Goal: Obtain resource: Download file/media

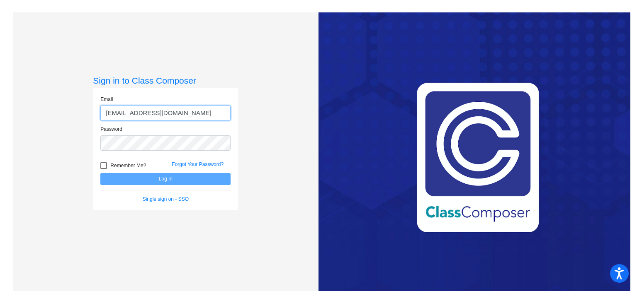
type input "[EMAIL_ADDRESS][DOMAIN_NAME]"
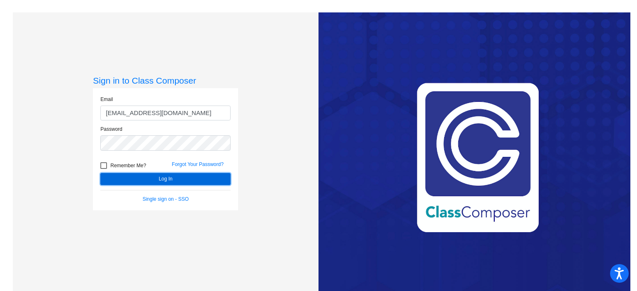
click at [159, 179] on button "Log In" at bounding box center [165, 179] width 130 height 12
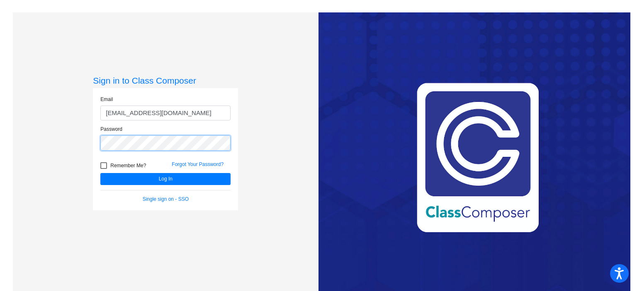
click at [79, 149] on div "Sign in to Class Composer Email [EMAIL_ADDRESS][DOMAIN_NAME] Password Remember …" at bounding box center [165, 157] width 305 height 291
click at [100, 173] on button "Log In" at bounding box center [165, 179] width 130 height 12
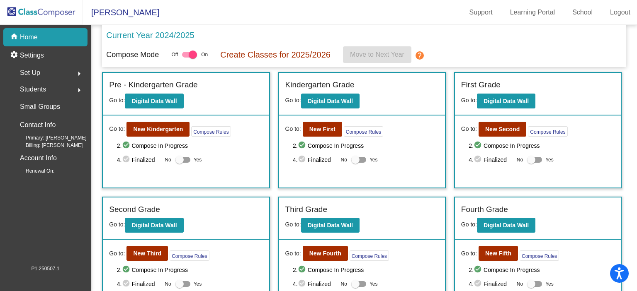
click at [44, 71] on div "Set Up arrow_right" at bounding box center [47, 73] width 79 height 17
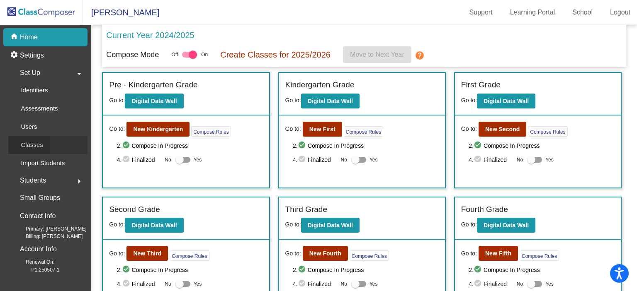
click at [33, 143] on p "Classes" at bounding box center [32, 145] width 22 height 10
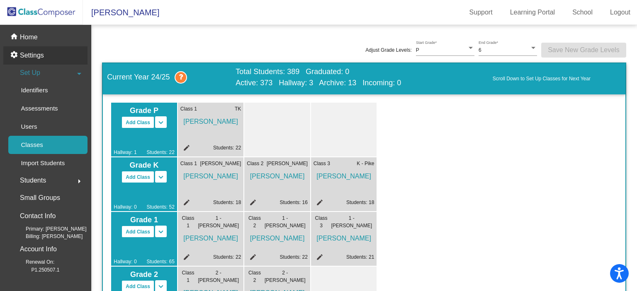
click at [37, 58] on p "Settings" at bounding box center [32, 56] width 24 height 10
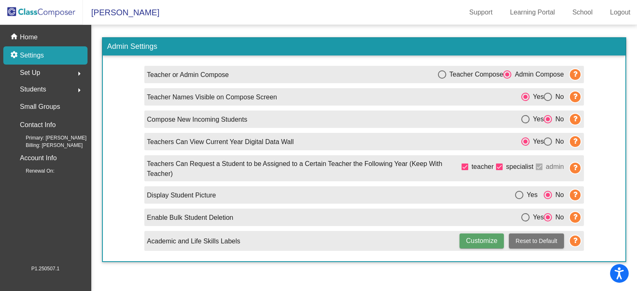
click at [33, 14] on img at bounding box center [41, 12] width 83 height 24
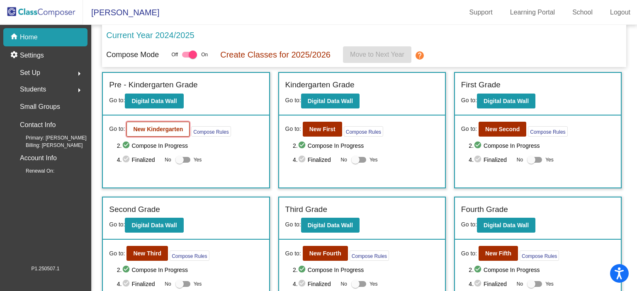
click at [157, 129] on b "New Kindergarten" at bounding box center [158, 129] width 50 height 7
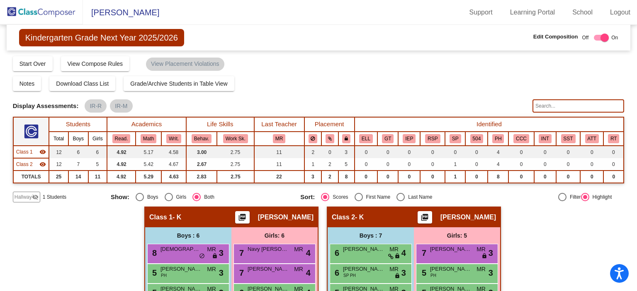
click at [19, 196] on span "Hallway" at bounding box center [23, 197] width 17 height 7
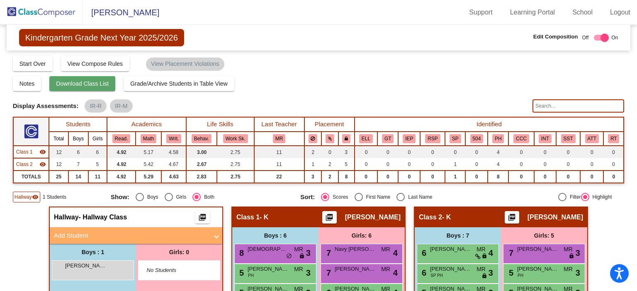
click at [82, 82] on span "Download Class List" at bounding box center [82, 83] width 53 height 7
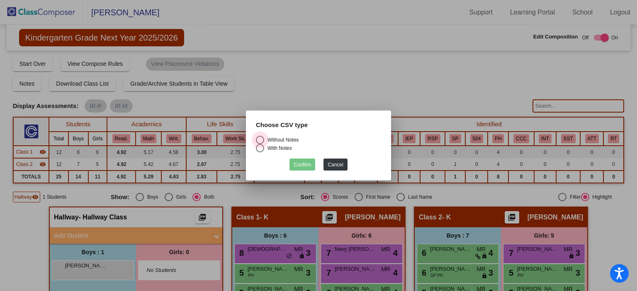
click at [259, 139] on div "Select an option" at bounding box center [260, 140] width 8 height 8
click at [259, 144] on input "Without Notes" at bounding box center [259, 144] width 0 height 0
radio input "true"
click at [304, 166] on button "Confirm" at bounding box center [302, 165] width 26 height 12
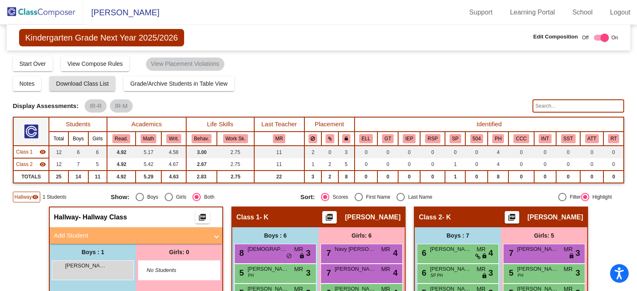
click at [58, 12] on img at bounding box center [41, 12] width 83 height 24
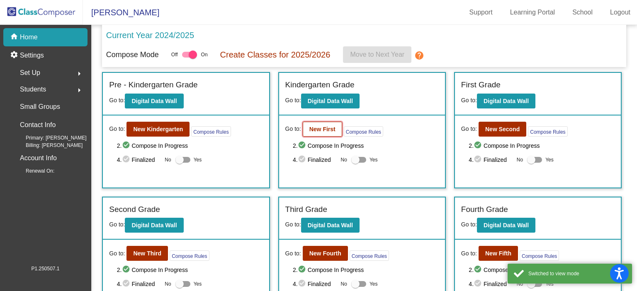
click at [331, 128] on b "New First" at bounding box center [322, 129] width 26 height 7
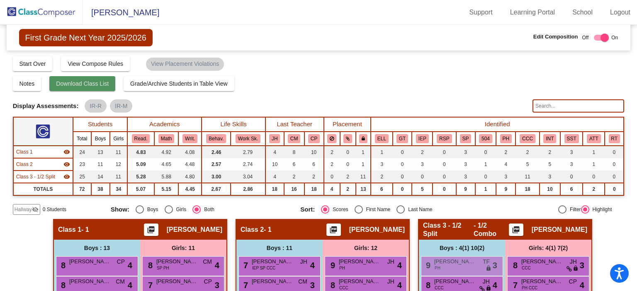
click at [88, 81] on span "Download Class List" at bounding box center [82, 83] width 53 height 7
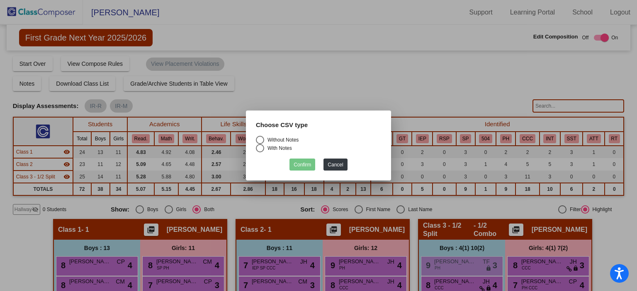
click at [261, 140] on div "Select an option" at bounding box center [260, 140] width 8 height 8
click at [260, 144] on input "Without Notes" at bounding box center [259, 144] width 0 height 0
radio input "true"
click at [303, 162] on button "Confirm" at bounding box center [302, 165] width 26 height 12
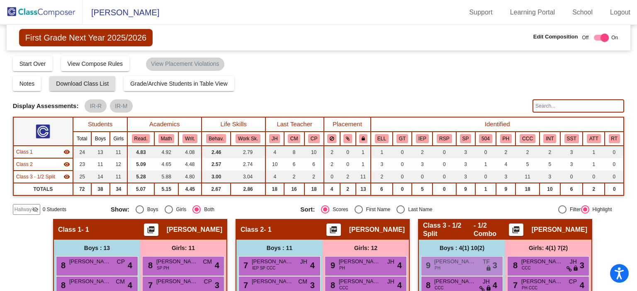
click at [34, 11] on img at bounding box center [41, 12] width 83 height 24
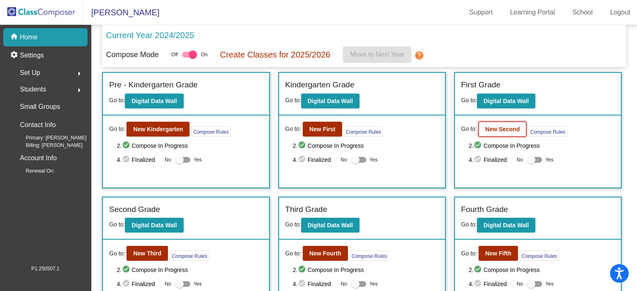
click at [506, 126] on b "New Second" at bounding box center [502, 129] width 34 height 7
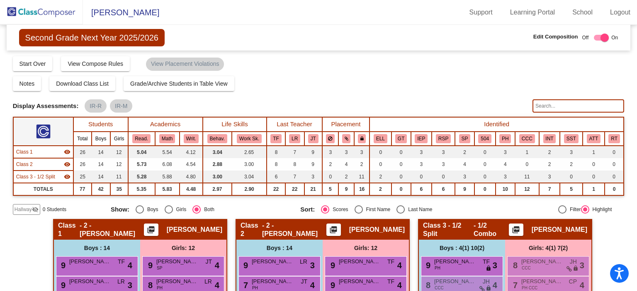
click at [33, 15] on img at bounding box center [41, 12] width 83 height 24
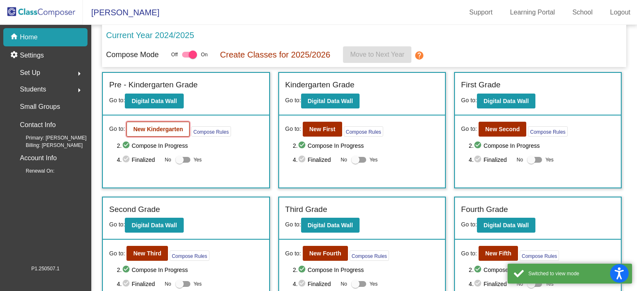
click at [159, 131] on b "New Kindergarten" at bounding box center [158, 129] width 50 height 7
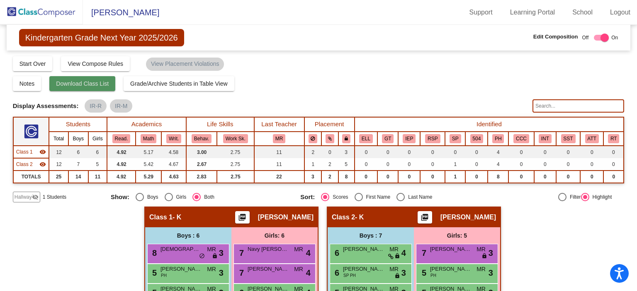
click at [94, 83] on span "Download Class List" at bounding box center [82, 83] width 53 height 7
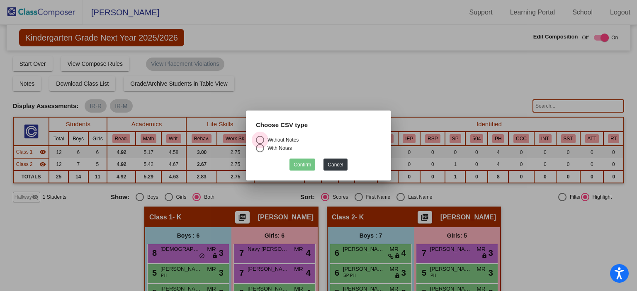
click at [258, 138] on div "Select an option" at bounding box center [260, 140] width 8 height 8
click at [259, 144] on input "Without Notes" at bounding box center [259, 144] width 0 height 0
radio input "true"
click at [305, 162] on button "Confirm" at bounding box center [302, 165] width 26 height 12
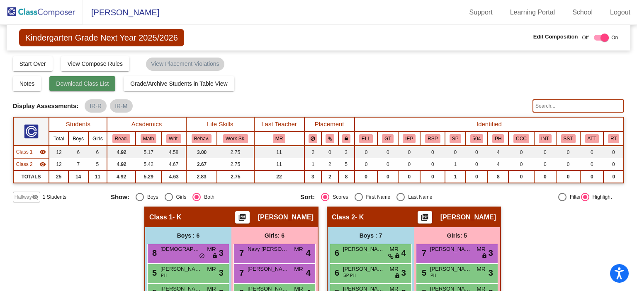
click at [91, 84] on span "Download Class List" at bounding box center [82, 83] width 53 height 7
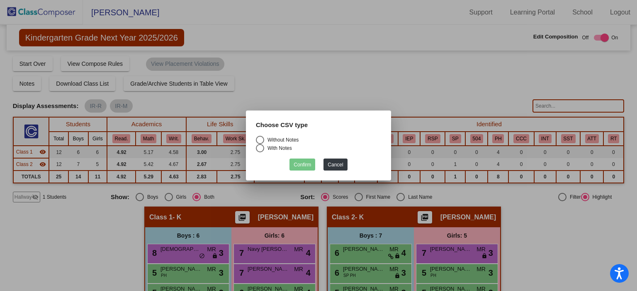
click at [259, 139] on div "Select an option" at bounding box center [260, 140] width 8 height 8
click at [259, 144] on input "Without Notes" at bounding box center [259, 144] width 0 height 0
radio input "true"
click at [298, 164] on button "Confirm" at bounding box center [302, 165] width 26 height 12
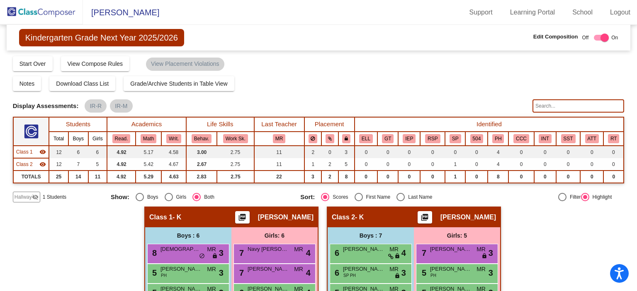
click at [50, 11] on img at bounding box center [41, 12] width 83 height 24
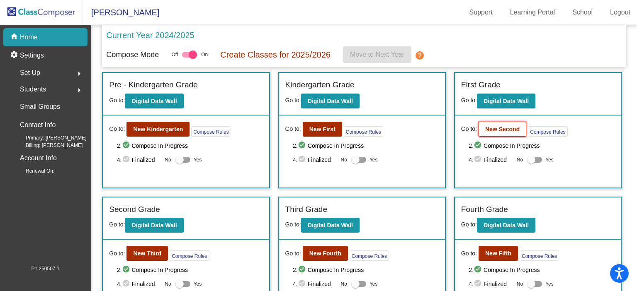
click at [498, 131] on b "New Second" at bounding box center [502, 129] width 34 height 7
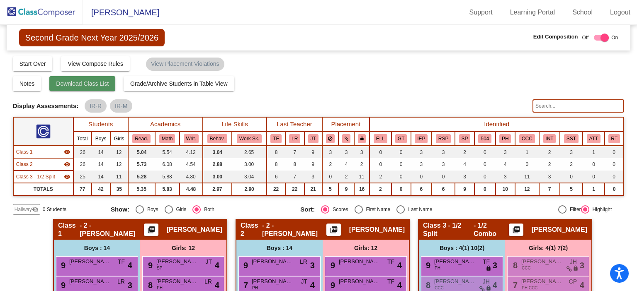
click at [75, 83] on span "Download Class List" at bounding box center [82, 83] width 53 height 7
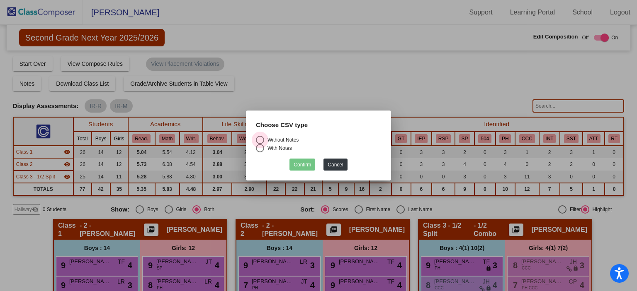
click at [261, 138] on div "Select an option" at bounding box center [260, 140] width 8 height 8
click at [260, 144] on input "Without Notes" at bounding box center [259, 144] width 0 height 0
radio input "true"
click at [310, 165] on button "Confirm" at bounding box center [302, 165] width 26 height 12
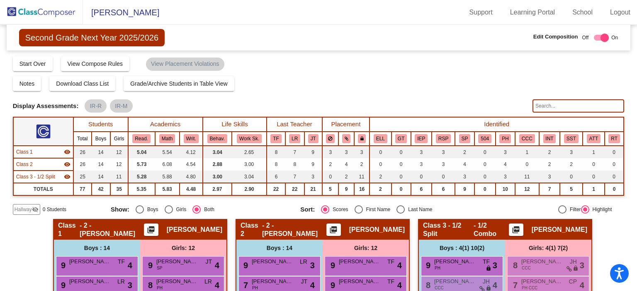
click at [40, 10] on img at bounding box center [41, 12] width 83 height 24
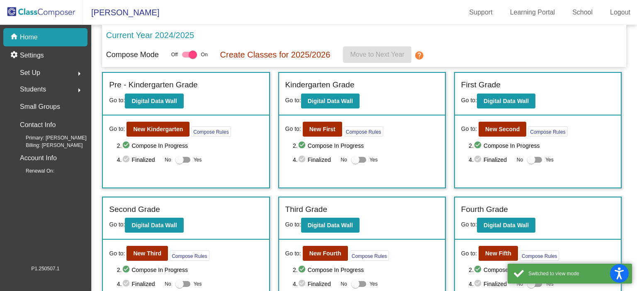
scroll to position [41, 0]
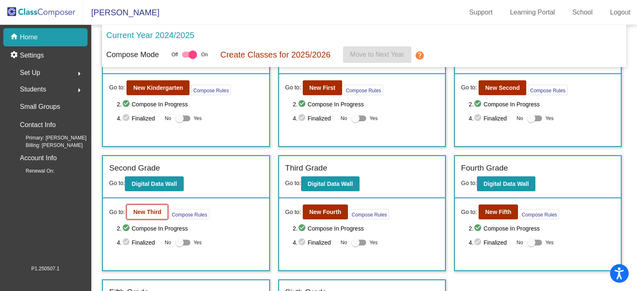
click at [152, 211] on b "New Third" at bounding box center [147, 212] width 28 height 7
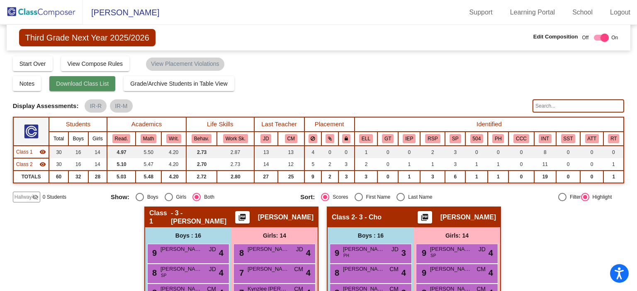
click at [80, 84] on span "Download Class List" at bounding box center [82, 83] width 53 height 7
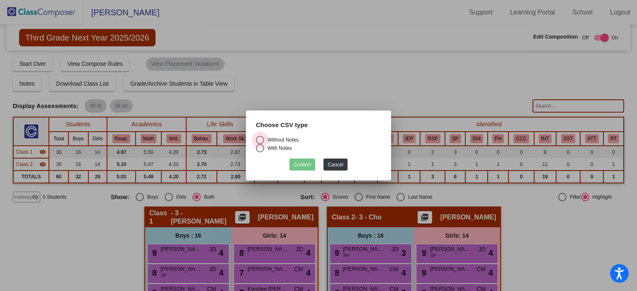
click at [260, 140] on div "Select an option" at bounding box center [260, 140] width 8 height 8
click at [260, 144] on input "Without Notes" at bounding box center [259, 144] width 0 height 0
radio input "true"
click at [302, 163] on button "Confirm" at bounding box center [302, 165] width 26 height 12
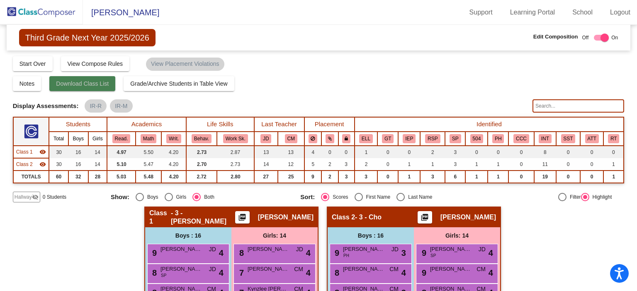
click at [75, 80] on span "Download Class List" at bounding box center [82, 83] width 53 height 7
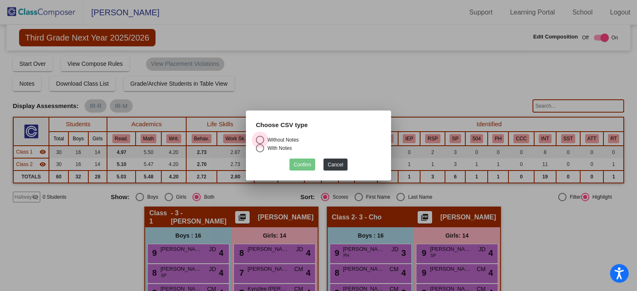
click at [261, 141] on div "Select an option" at bounding box center [260, 140] width 8 height 8
click at [260, 144] on input "Without Notes" at bounding box center [259, 144] width 0 height 0
radio input "true"
click at [298, 163] on button "Confirm" at bounding box center [302, 165] width 26 height 12
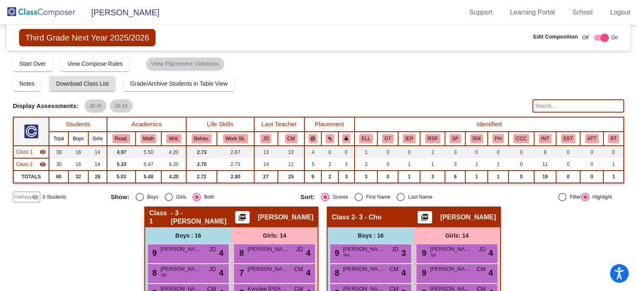
click at [46, 12] on img at bounding box center [41, 12] width 83 height 24
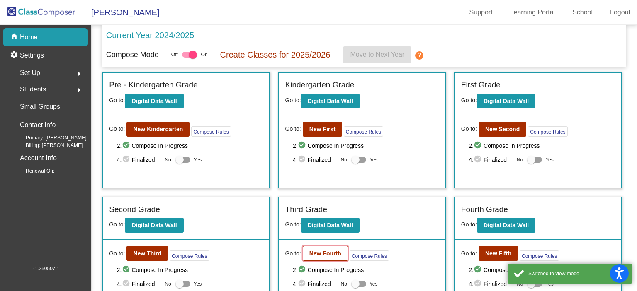
click at [323, 254] on b "New Fourth" at bounding box center [325, 253] width 32 height 7
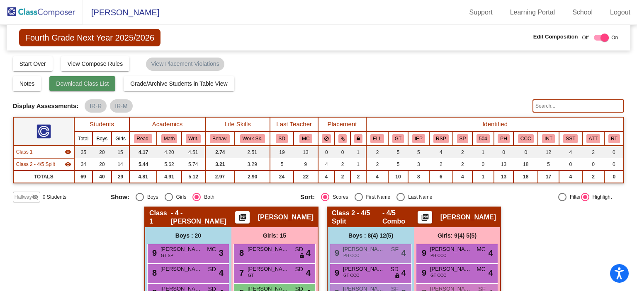
click at [86, 82] on span "Download Class List" at bounding box center [82, 83] width 53 height 7
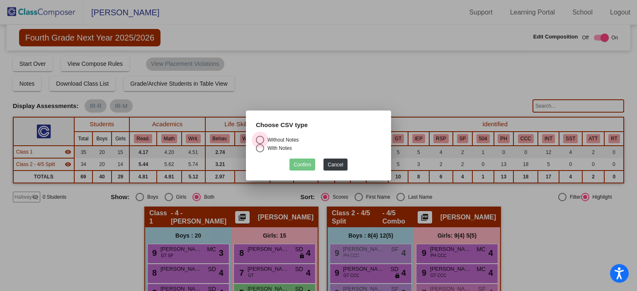
click at [261, 137] on div "Select an option" at bounding box center [260, 140] width 8 height 8
click at [260, 144] on input "Without Notes" at bounding box center [259, 144] width 0 height 0
radio input "true"
click at [309, 165] on button "Confirm" at bounding box center [302, 165] width 26 height 12
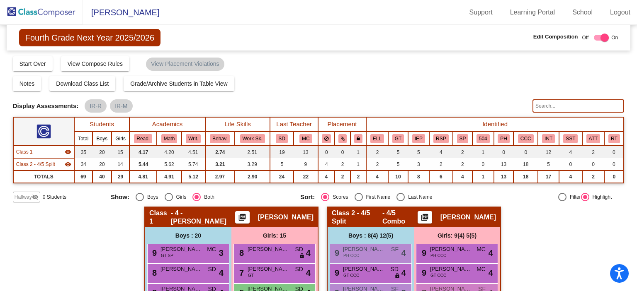
click at [36, 11] on img at bounding box center [41, 12] width 83 height 24
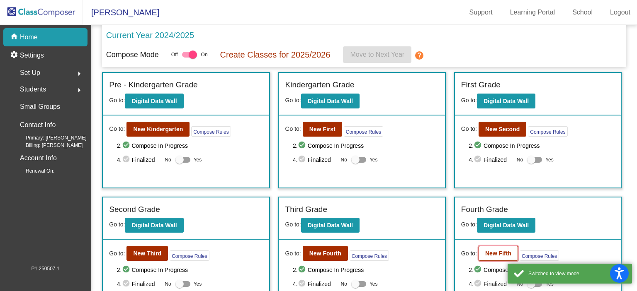
click at [500, 253] on b "New Fifth" at bounding box center [498, 253] width 26 height 7
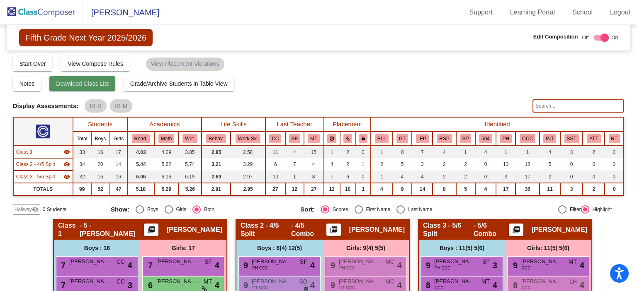
click at [81, 86] on span "Download Class List" at bounding box center [82, 83] width 53 height 7
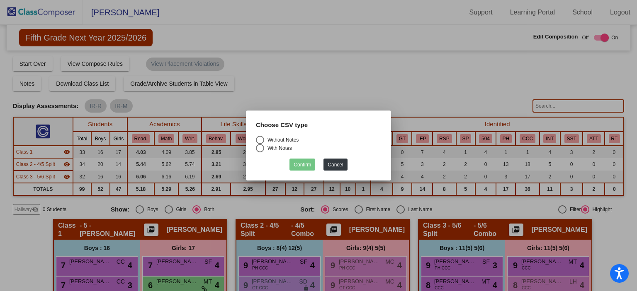
click at [262, 136] on div "Select an option" at bounding box center [260, 140] width 8 height 8
click at [260, 144] on input "Without Notes" at bounding box center [259, 144] width 0 height 0
radio input "true"
click at [308, 162] on button "Confirm" at bounding box center [302, 165] width 26 height 12
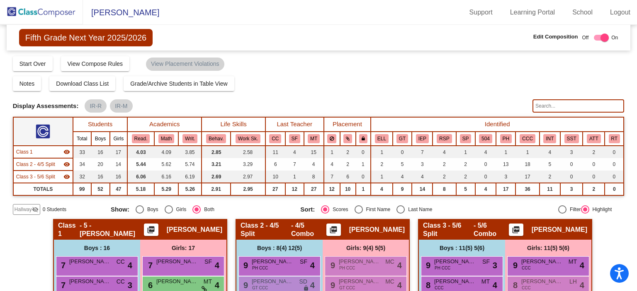
click at [53, 10] on img at bounding box center [41, 12] width 83 height 24
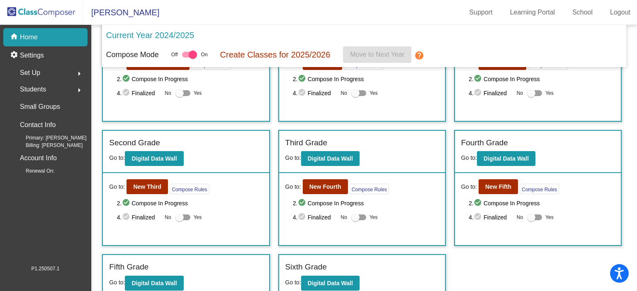
scroll to position [143, 0]
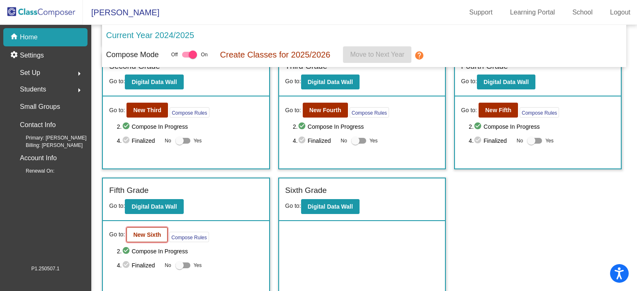
click at [157, 234] on b "New Sixth" at bounding box center [147, 235] width 28 height 7
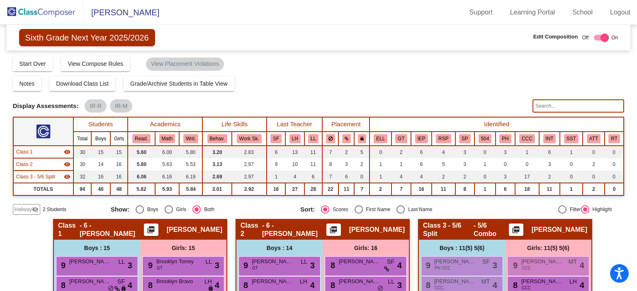
click at [27, 209] on span "Hallway" at bounding box center [23, 209] width 17 height 7
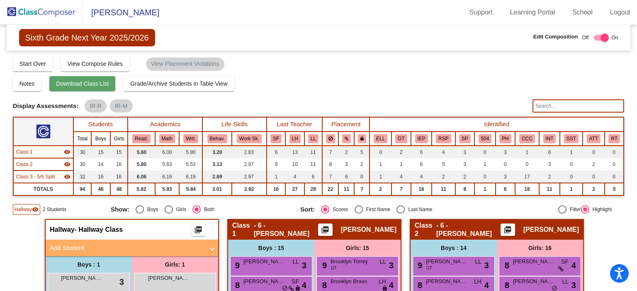
click at [90, 82] on span "Download Class List" at bounding box center [82, 83] width 53 height 7
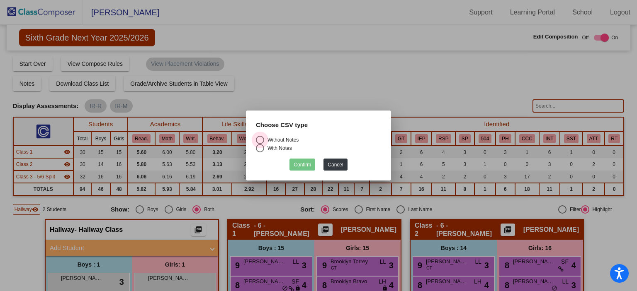
click at [259, 136] on div "Select an option" at bounding box center [260, 140] width 8 height 8
click at [259, 144] on input "Without Notes" at bounding box center [259, 144] width 0 height 0
radio input "true"
click at [305, 162] on button "Confirm" at bounding box center [302, 165] width 26 height 12
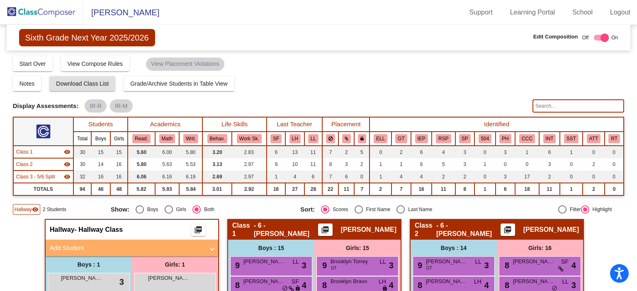
click at [39, 9] on img at bounding box center [41, 12] width 83 height 24
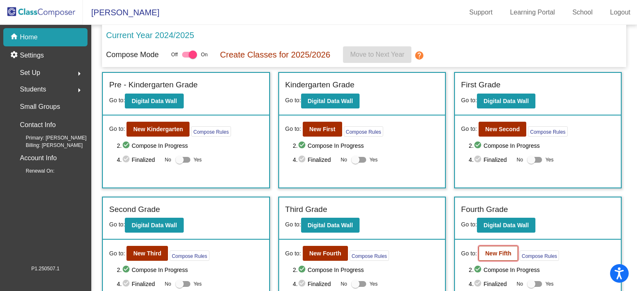
click at [489, 254] on b "New Fifth" at bounding box center [498, 253] width 26 height 7
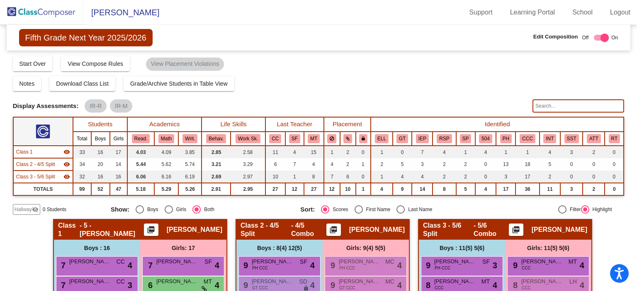
click at [45, 11] on img at bounding box center [41, 12] width 83 height 24
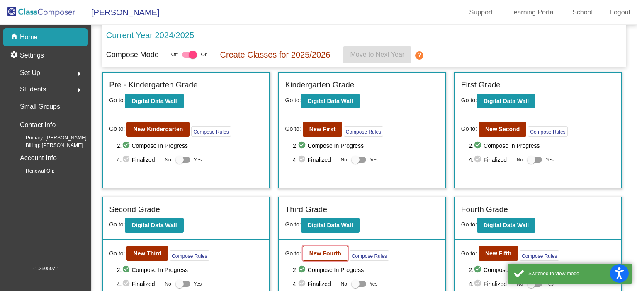
click at [319, 252] on b "New Fourth" at bounding box center [325, 253] width 32 height 7
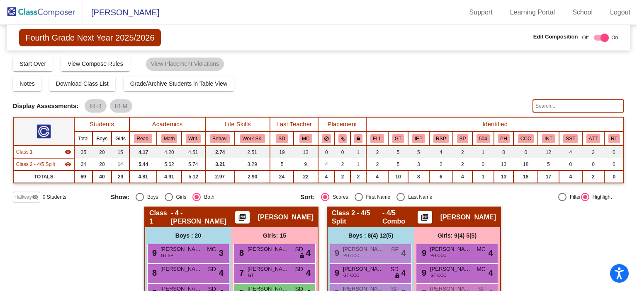
click at [41, 15] on img at bounding box center [41, 12] width 83 height 24
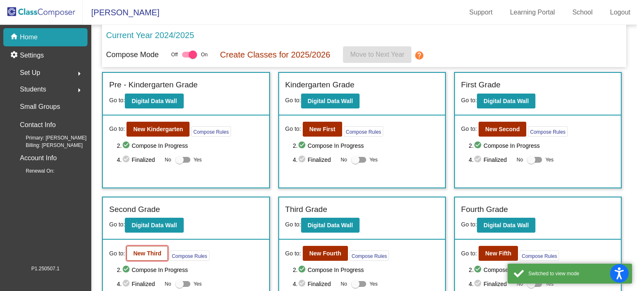
click at [160, 255] on b "New Third" at bounding box center [147, 253] width 28 height 7
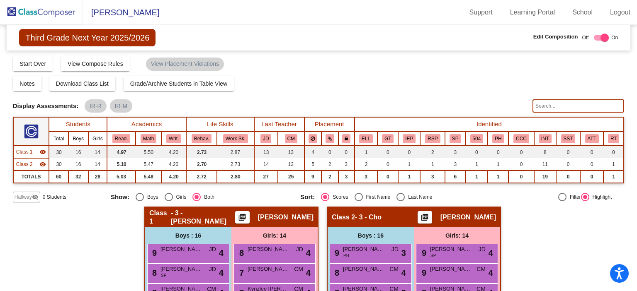
click at [40, 9] on img at bounding box center [41, 12] width 83 height 24
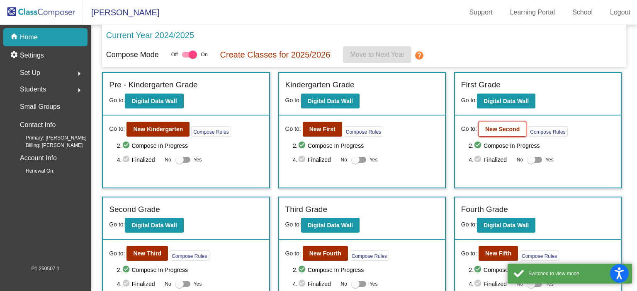
click at [514, 130] on b "New Second" at bounding box center [502, 129] width 34 height 7
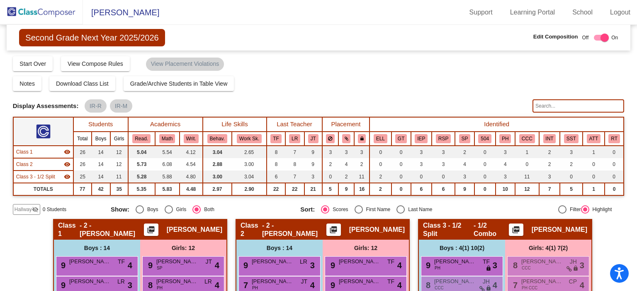
click at [37, 12] on img at bounding box center [41, 12] width 83 height 24
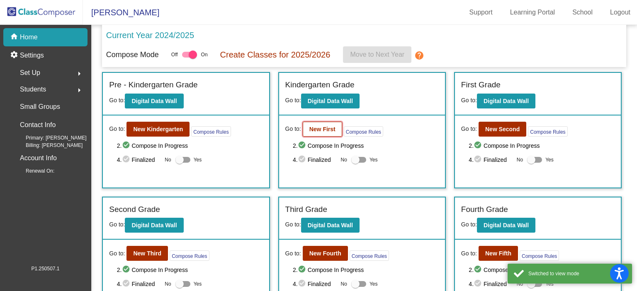
click at [325, 126] on b "New First" at bounding box center [322, 129] width 26 height 7
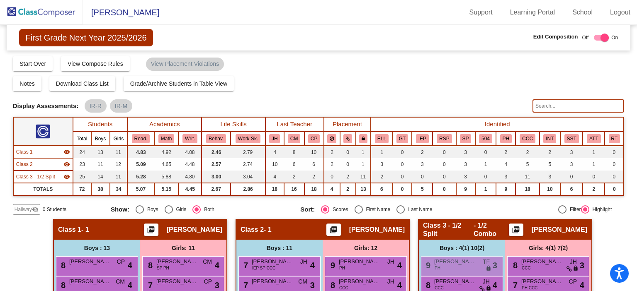
drag, startPoint x: 33, startPoint y: 0, endPoint x: 311, endPoint y: 48, distance: 282.5
click at [333, 48] on div "First Grade Next Year 2025/2026 Edit Composition Off On Incoming Digital Data W…" at bounding box center [319, 38] width 624 height 26
click at [58, 15] on img at bounding box center [41, 12] width 83 height 24
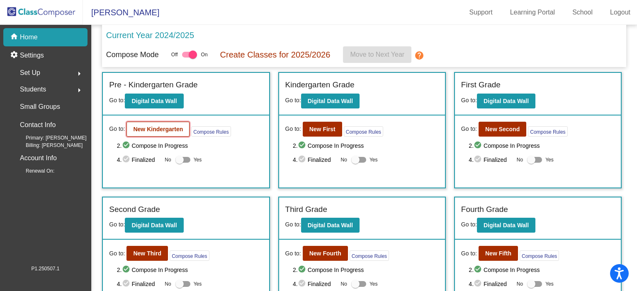
click at [172, 130] on b "New Kindergarten" at bounding box center [158, 129] width 50 height 7
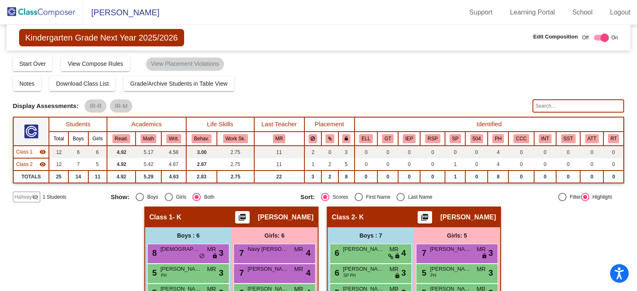
click at [32, 194] on mat-icon "visibility_off" at bounding box center [35, 197] width 7 height 7
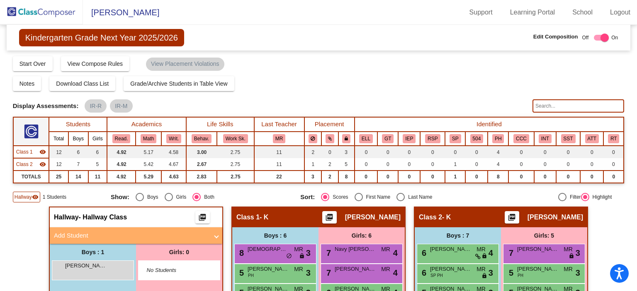
click at [43, 10] on img at bounding box center [41, 12] width 83 height 24
